Goal: Book appointment/travel/reservation

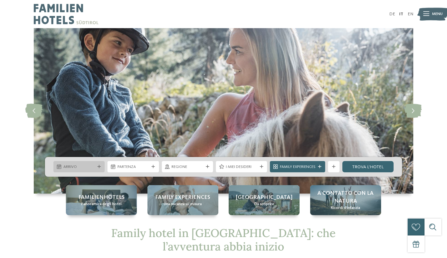
click at [93, 166] on span "Arrivo" at bounding box center [79, 167] width 32 height 6
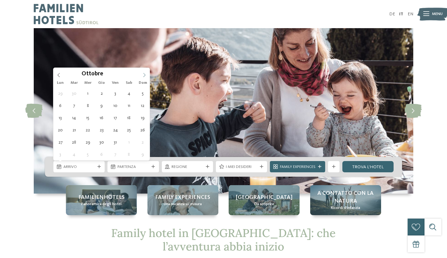
click at [145, 74] on icon at bounding box center [144, 75] width 4 height 4
type div "[DATE]"
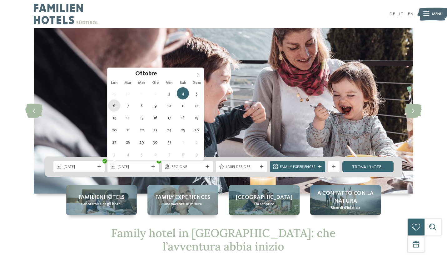
type div "[DATE]"
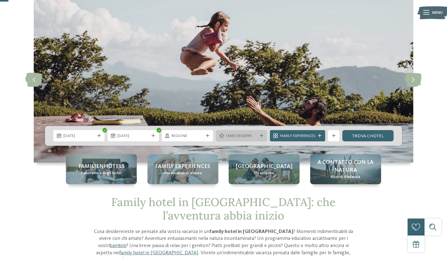
scroll to position [32, 0]
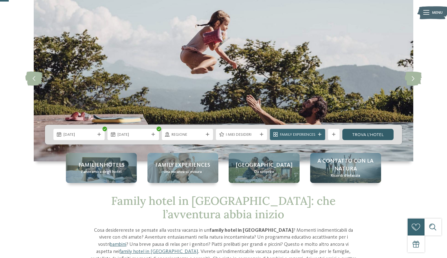
click at [364, 134] on link "trova l’hotel" at bounding box center [368, 134] width 51 height 11
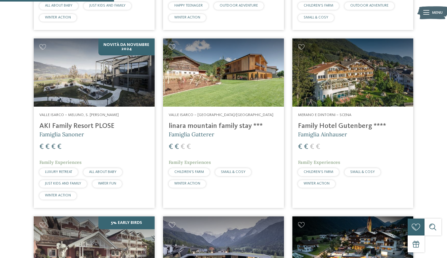
scroll to position [346, 0]
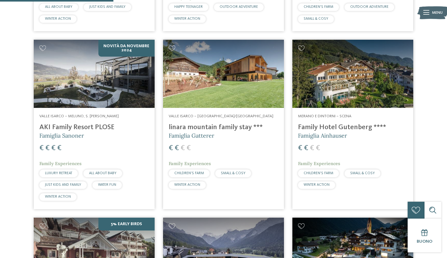
click at [97, 73] on img at bounding box center [94, 74] width 121 height 68
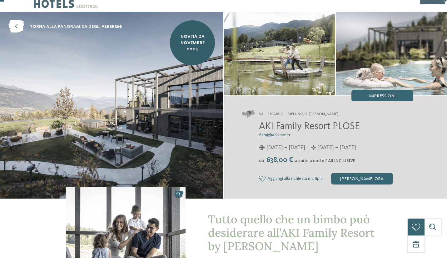
scroll to position [19, 0]
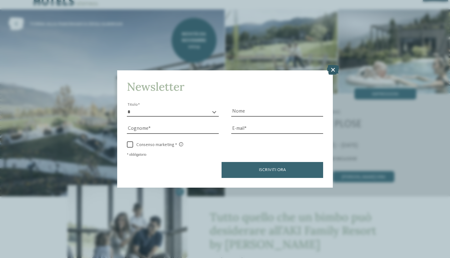
click at [332, 65] on icon at bounding box center [333, 70] width 12 height 10
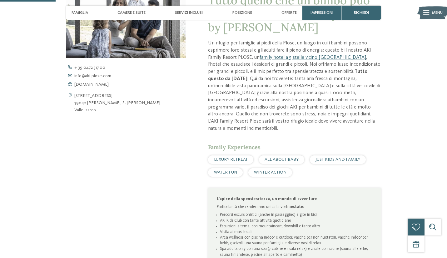
scroll to position [237, 0]
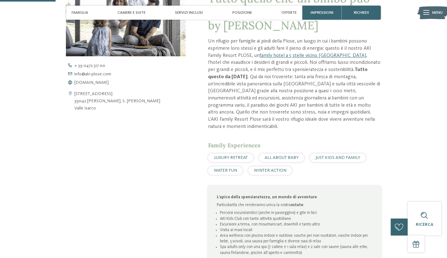
click at [232, 168] on span "WATER FUN" at bounding box center [225, 170] width 23 height 4
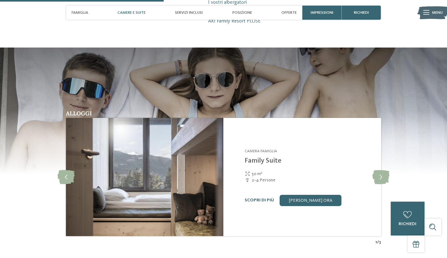
scroll to position [558, 0]
